Goal: Task Accomplishment & Management: Manage account settings

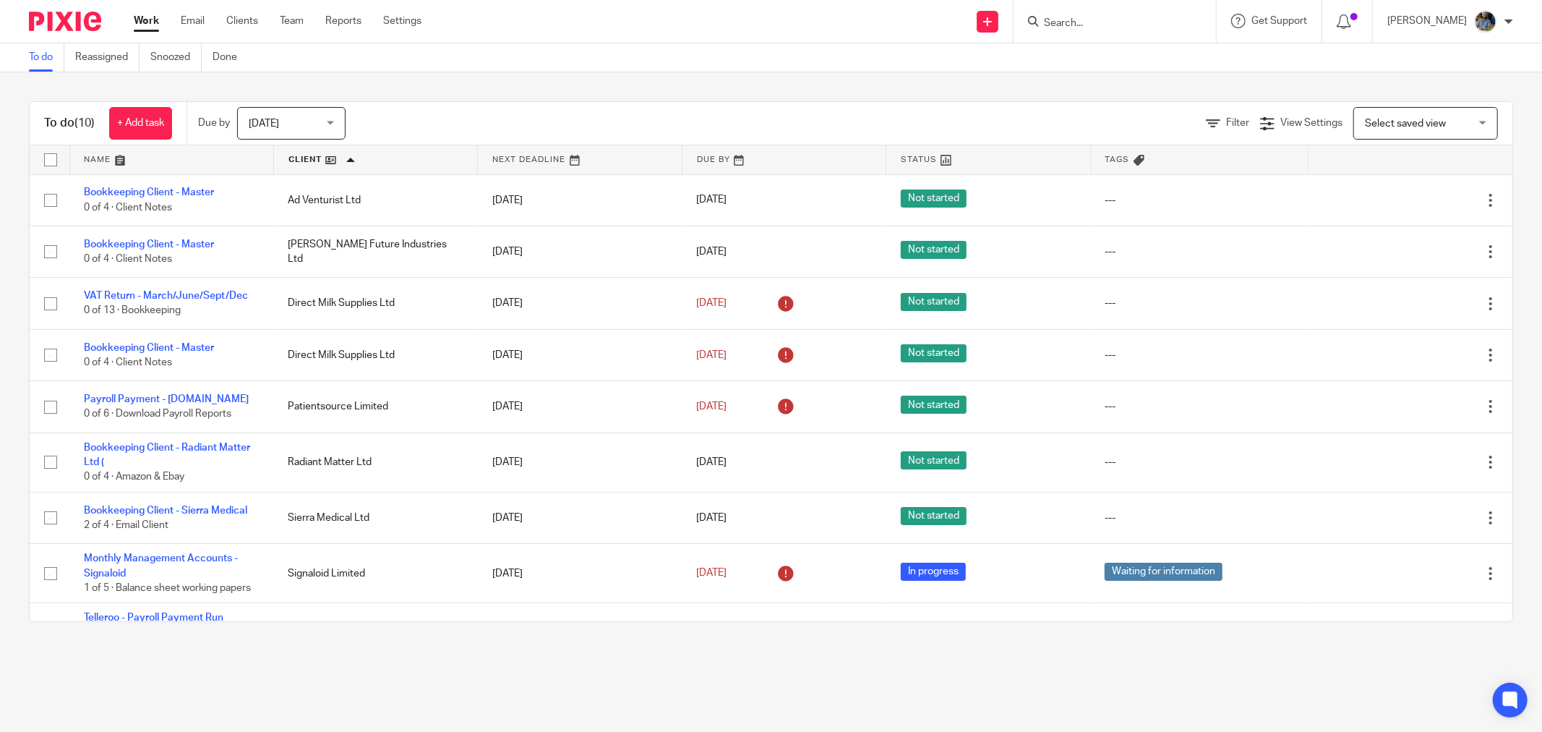
drag, startPoint x: 598, startPoint y: 58, endPoint x: 571, endPoint y: 17, distance: 49.1
click at [594, 53] on div "To do Reassigned Snoozed Done" at bounding box center [771, 57] width 1542 height 29
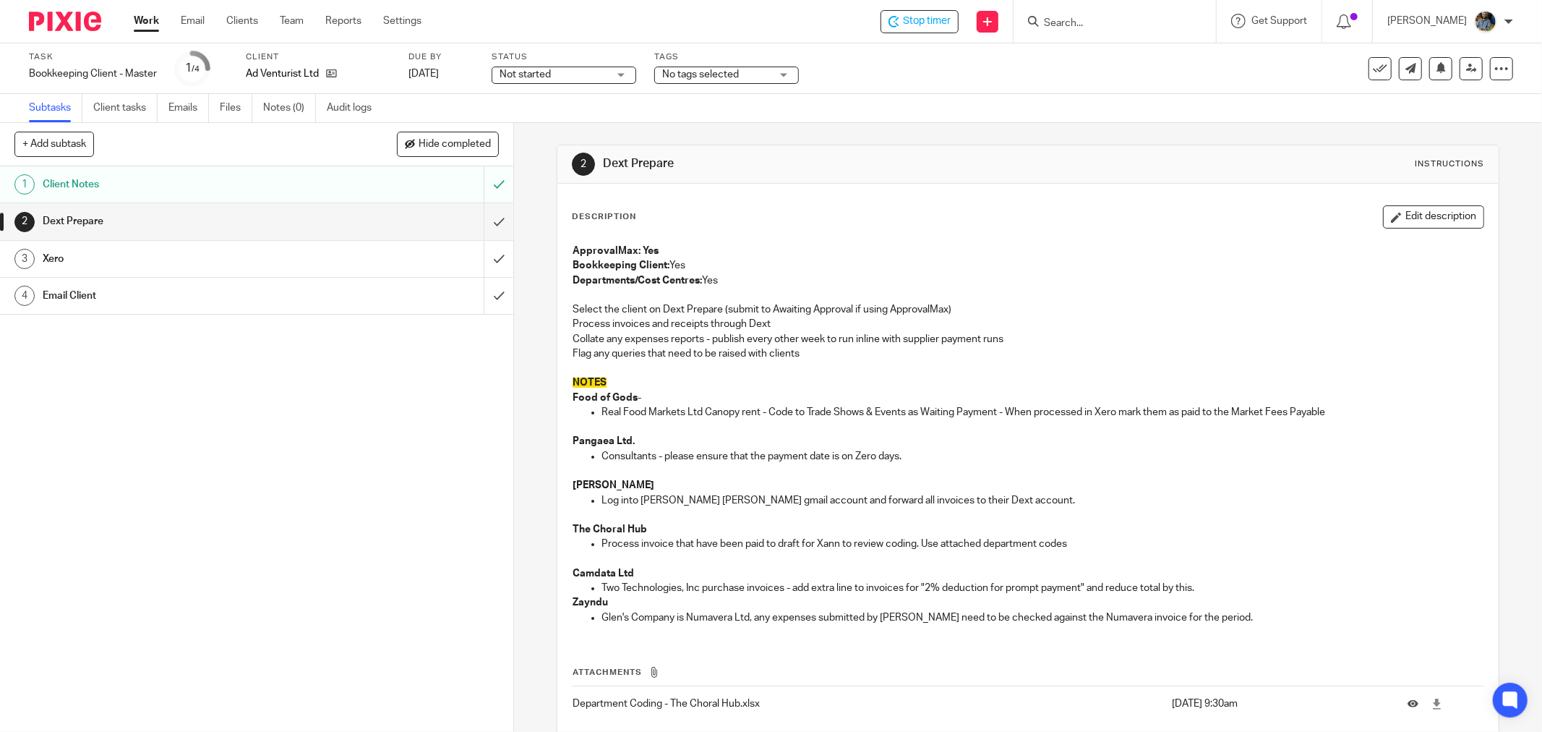
click at [842, 210] on div "Description Edit description" at bounding box center [1028, 216] width 912 height 23
click at [1137, 217] on div "Description Edit description" at bounding box center [1028, 216] width 912 height 23
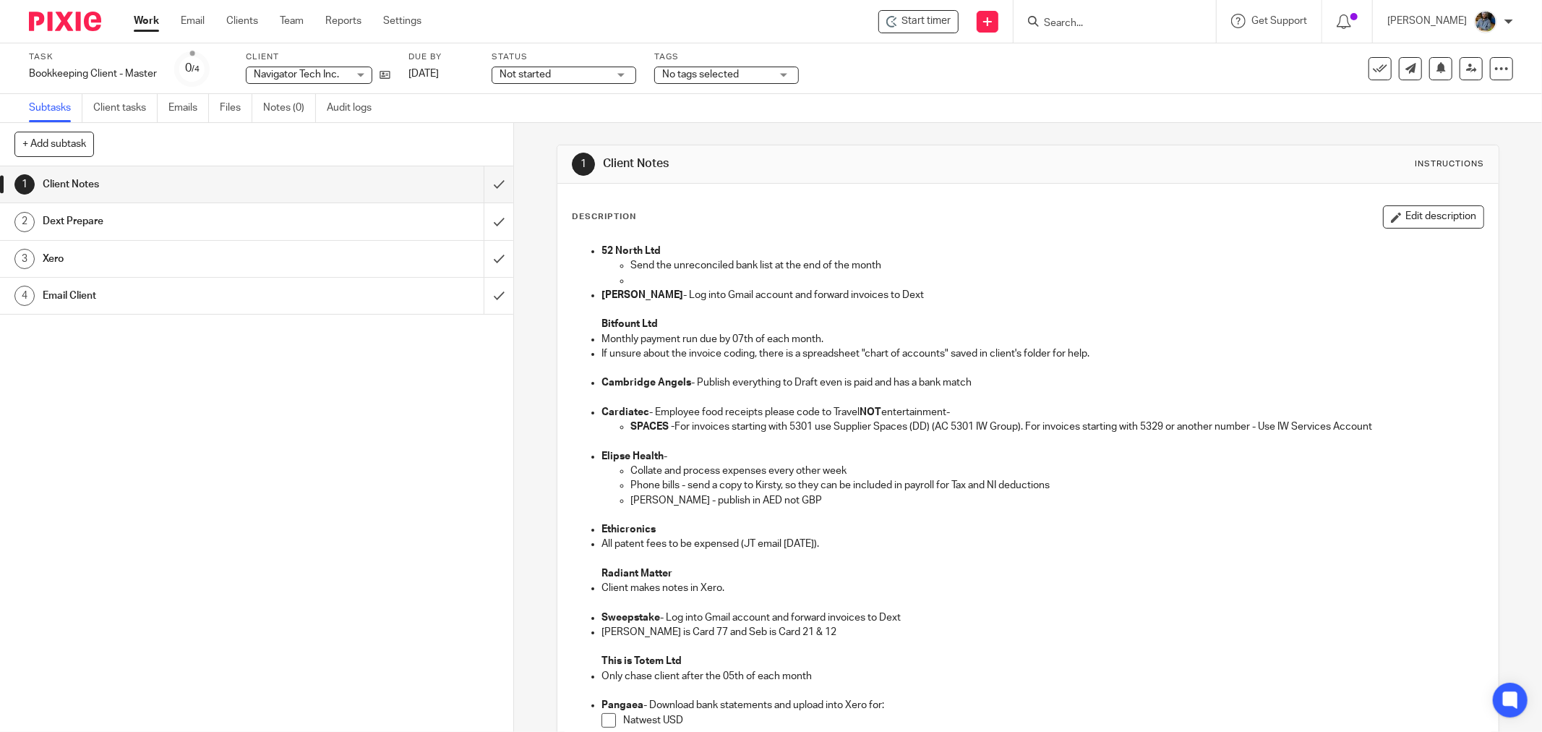
drag, startPoint x: 876, startPoint y: 208, endPoint x: 785, endPoint y: 59, distance: 175.2
click at [866, 203] on div "Description Edit description 52 North Ltd Send the unreconciled bank list at th…" at bounding box center [1027, 625] width 941 height 883
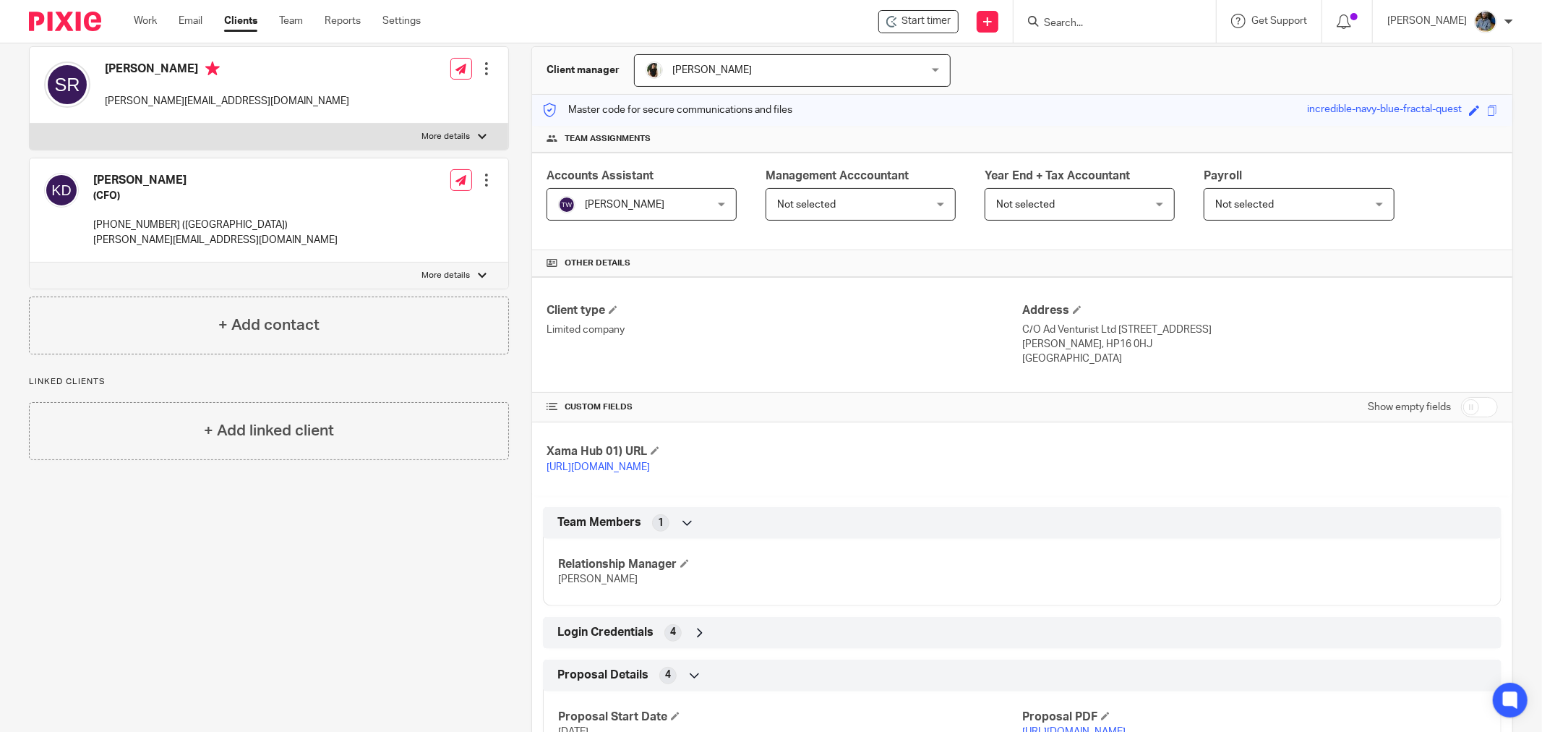
scroll to position [283, 0]
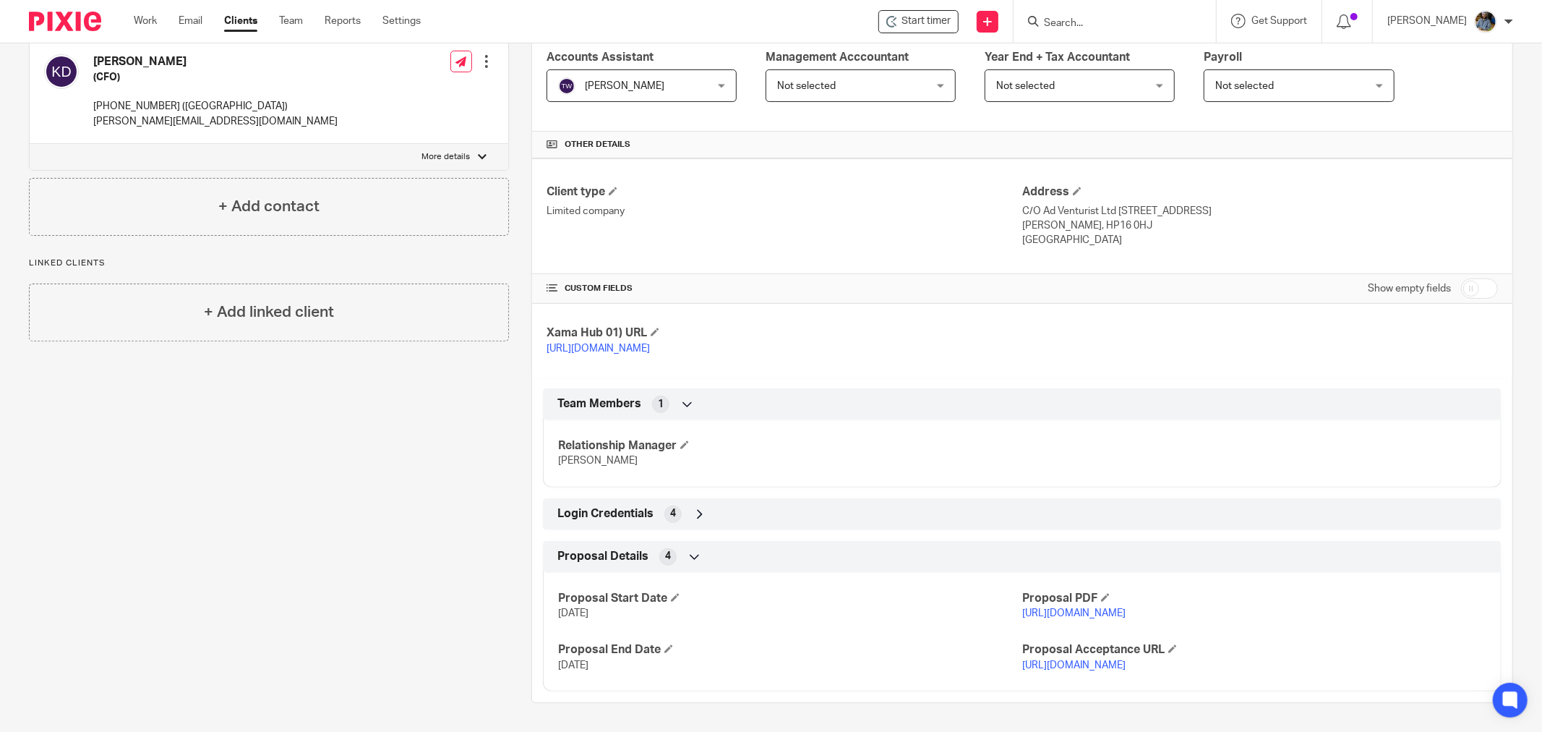
drag, startPoint x: 634, startPoint y: 532, endPoint x: 632, endPoint y: 523, distance: 8.9
click at [633, 549] on span "Proposal Details" at bounding box center [602, 556] width 91 height 15
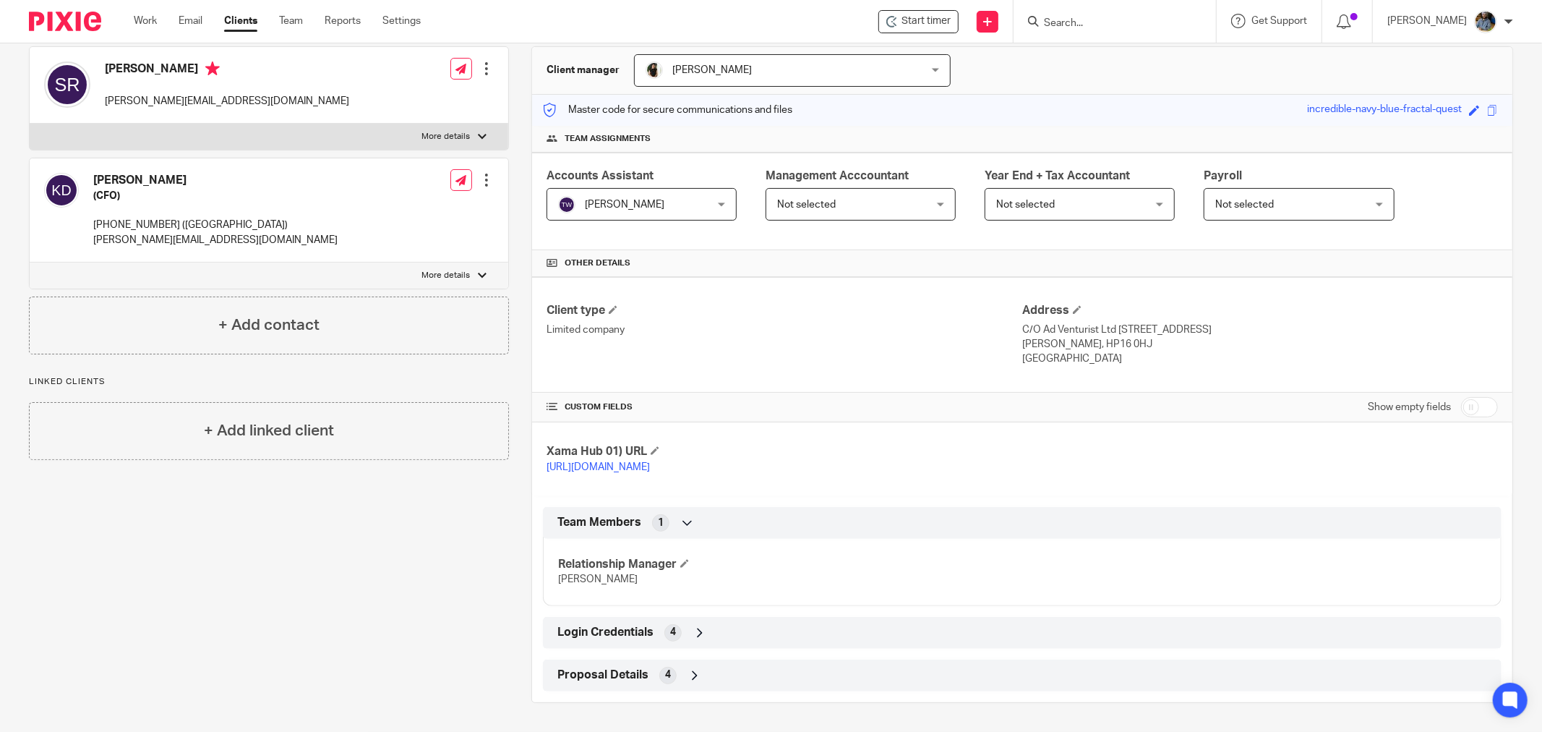
scroll to position [134, 0]
drag, startPoint x: 633, startPoint y: 481, endPoint x: 643, endPoint y: 543, distance: 63.1
click at [633, 481] on div "Xama Hub 01) URL https://platform.xamatech.com/portal/crm/clients/26c3c240-0bf2…" at bounding box center [1022, 459] width 980 height 74
drag, startPoint x: 614, startPoint y: 635, endPoint x: 616, endPoint y: 627, distance: 7.4
click at [613, 635] on span "Login Credentials" at bounding box center [605, 632] width 96 height 15
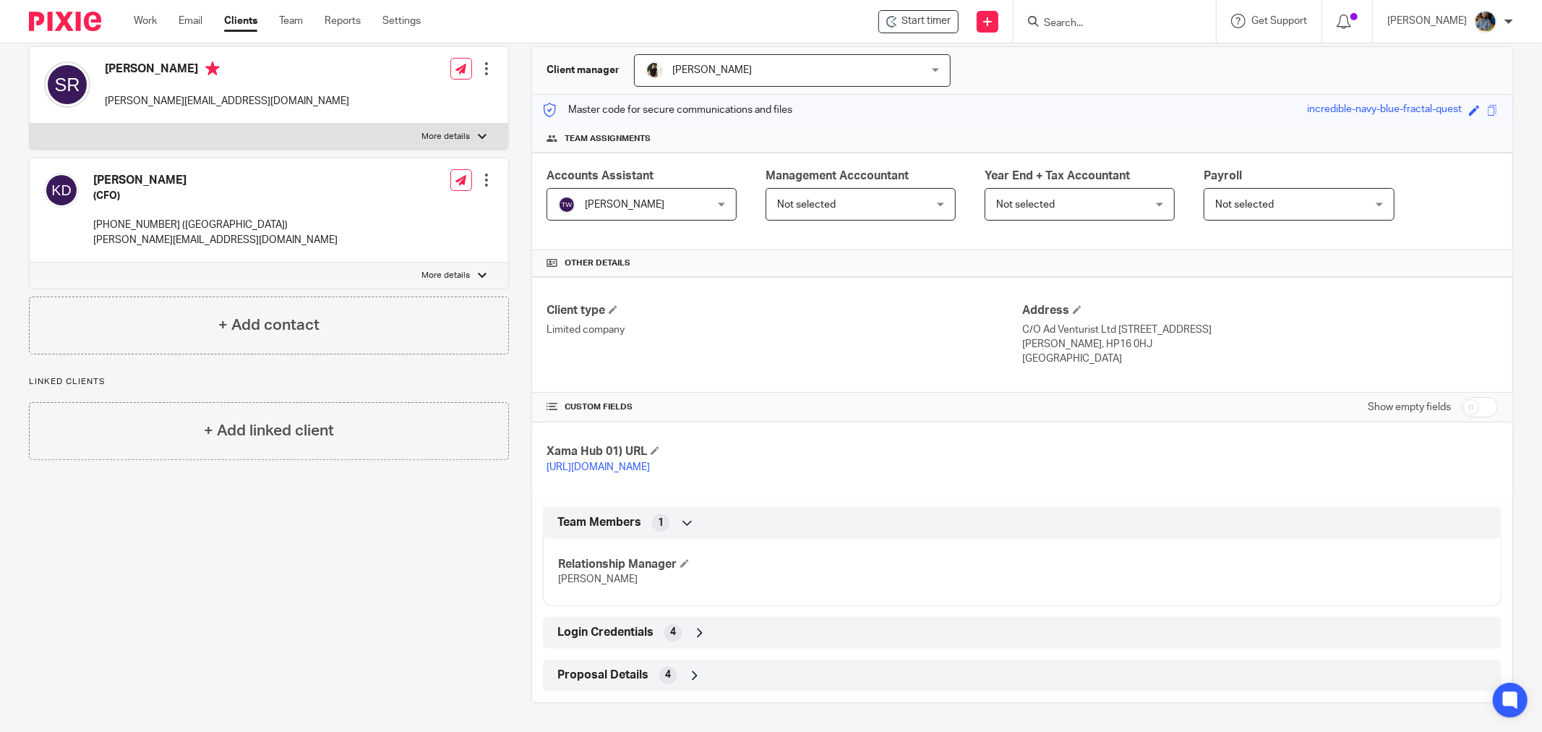
scroll to position [254, 0]
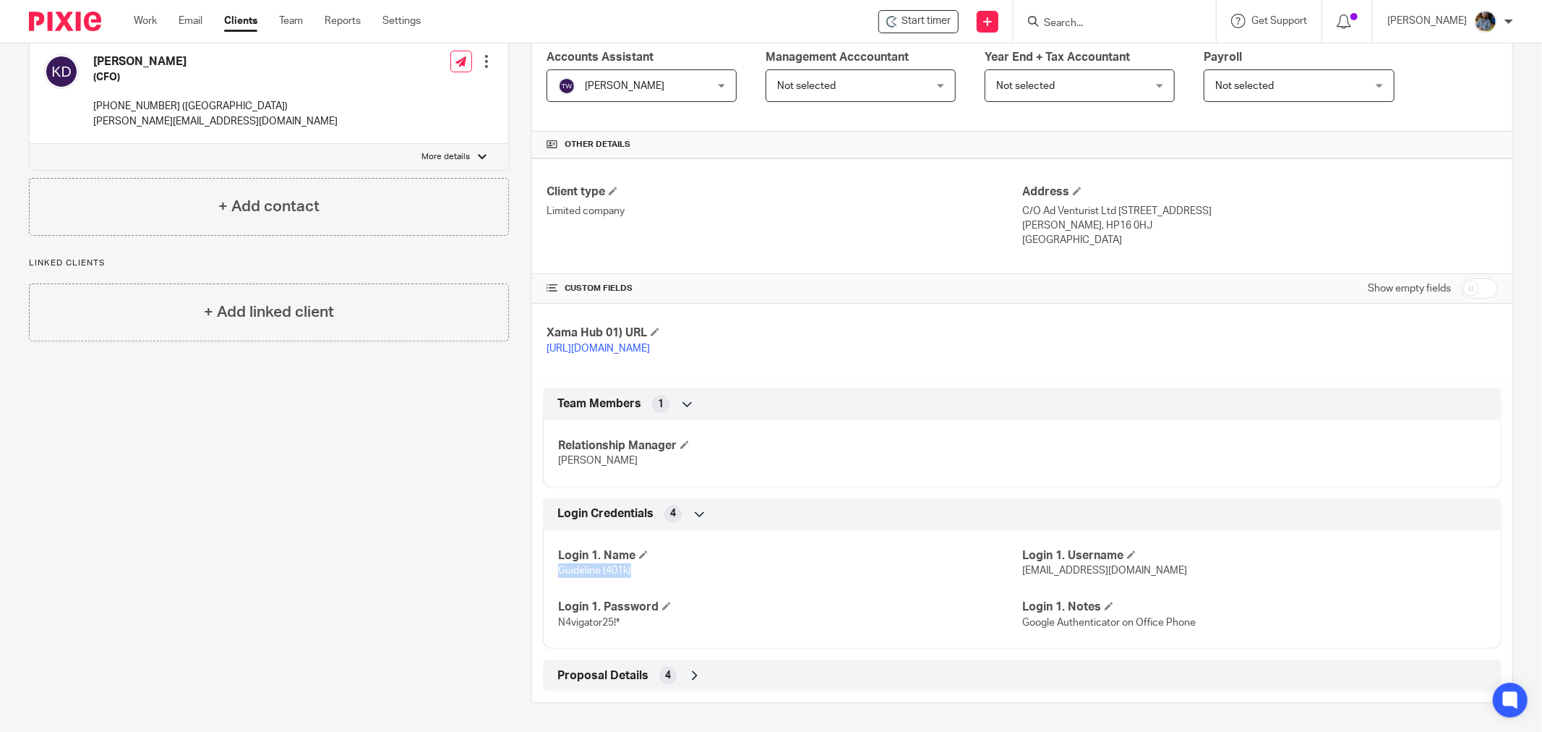
drag, startPoint x: 557, startPoint y: 571, endPoint x: 757, endPoint y: 578, distance: 199.6
click at [669, 575] on p "Guideline (401k)" at bounding box center [790, 570] width 464 height 14
drag, startPoint x: 1135, startPoint y: 583, endPoint x: 1246, endPoint y: 589, distance: 110.8
click at [1244, 589] on div "Login 1. Name Guideline (401k) Login 1. Username janicet@maxaccountants.co.uk L…" at bounding box center [1022, 584] width 959 height 130
click at [435, 626] on div "Client contacts Kevin Davis (CFO) +44.7448.800868 (UK) kevin@navigator.tech Edi…" at bounding box center [258, 302] width 502 height 801
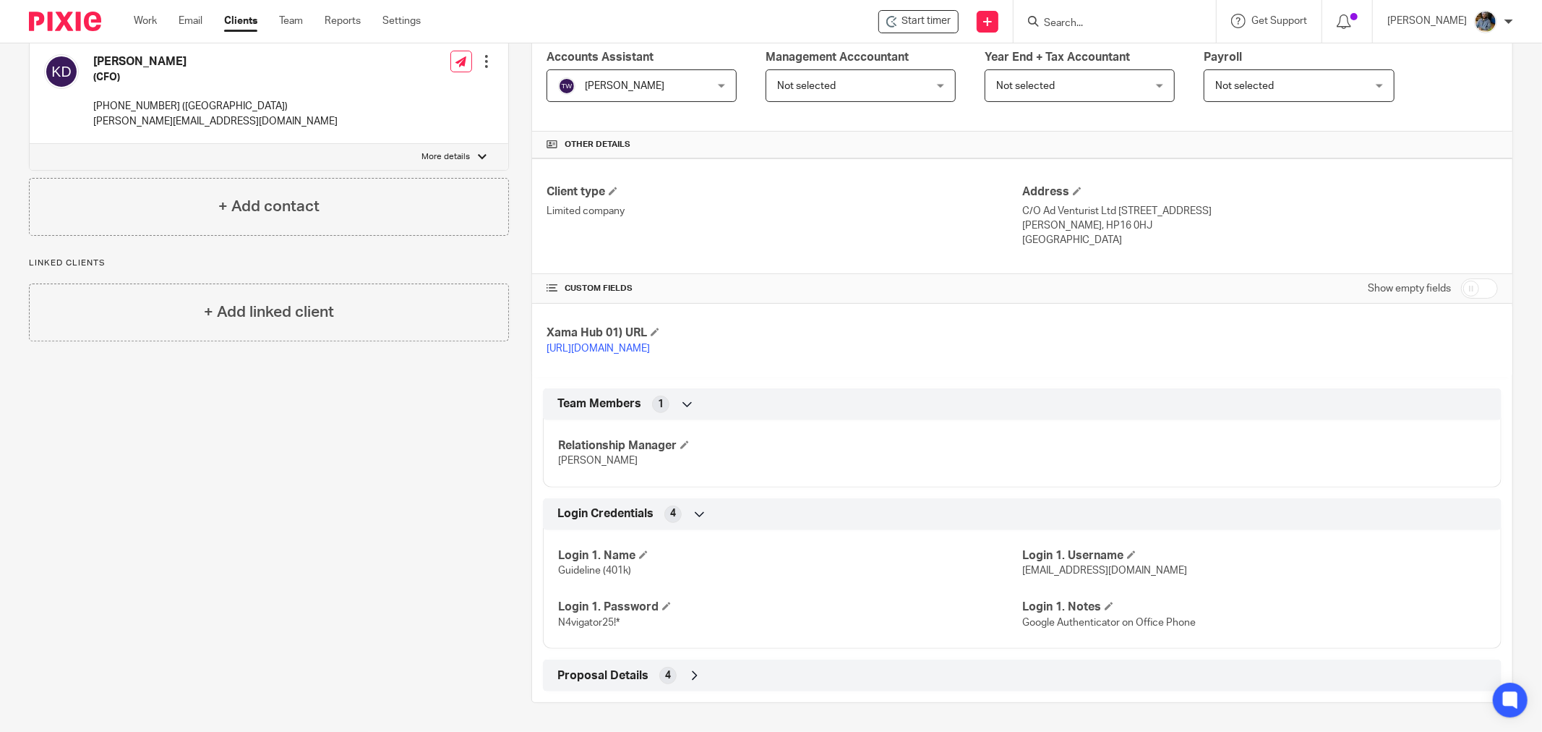
click at [856, 512] on div "Login Credentials 4" at bounding box center [1022, 514] width 937 height 25
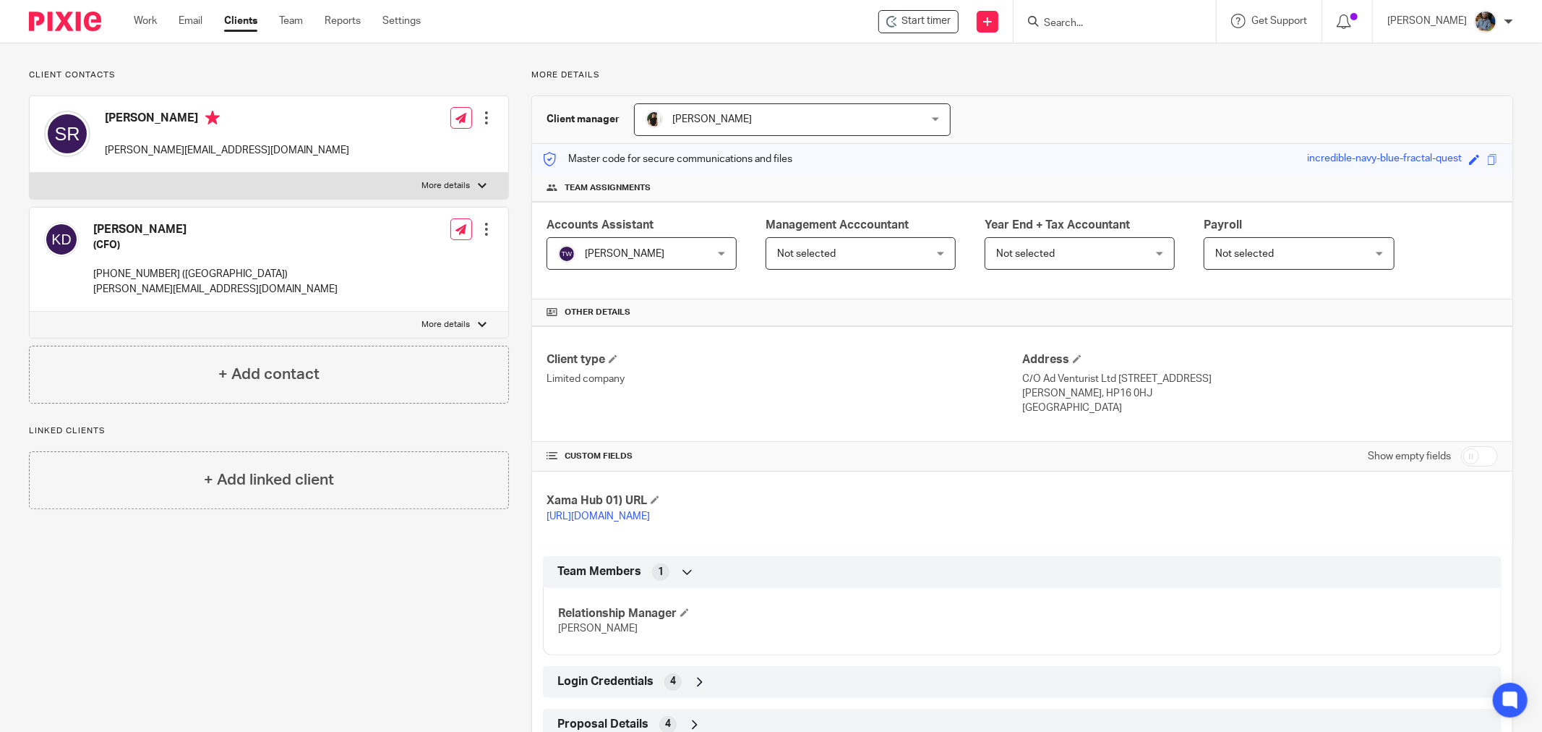
scroll to position [0, 0]
